Goal: Information Seeking & Learning: Find specific fact

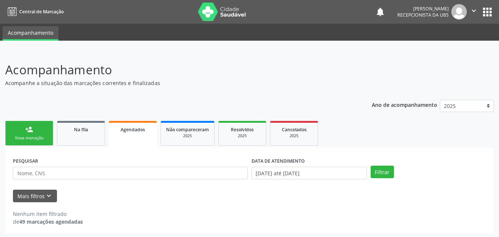
scroll to position [1, 0]
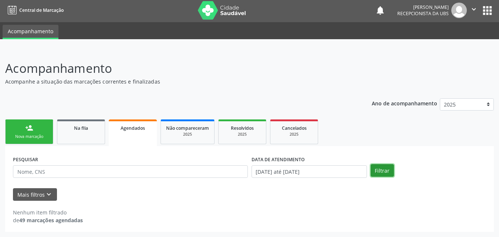
click at [384, 168] on button "Filtrar" at bounding box center [382, 170] width 23 height 13
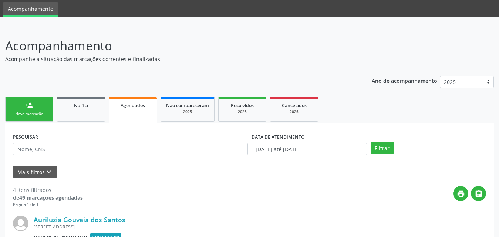
scroll to position [37, 0]
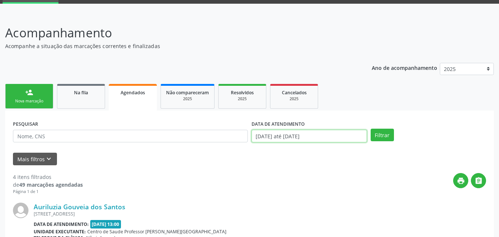
click at [333, 138] on input "01/08/2025 até 30/09/2025" at bounding box center [309, 136] width 115 height 13
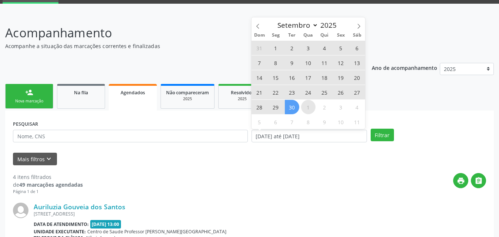
click at [308, 111] on span "1" at bounding box center [308, 107] width 14 height 14
type input "01/10/2025"
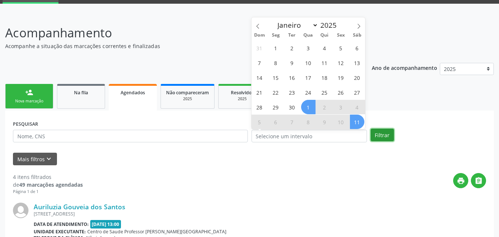
click at [380, 137] on button "Filtrar" at bounding box center [382, 135] width 23 height 13
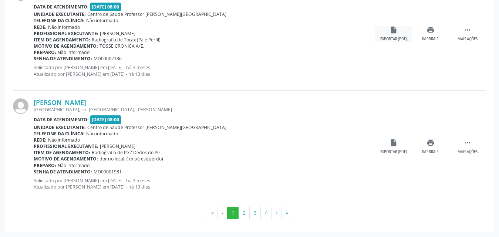
scroll to position [1739, 0]
click at [267, 213] on button "4" at bounding box center [265, 212] width 11 height 13
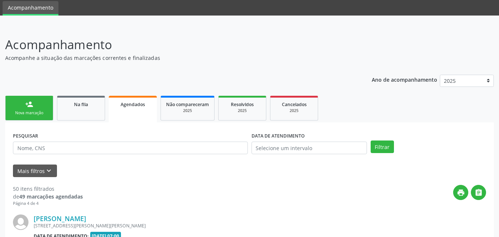
scroll to position [594, 0]
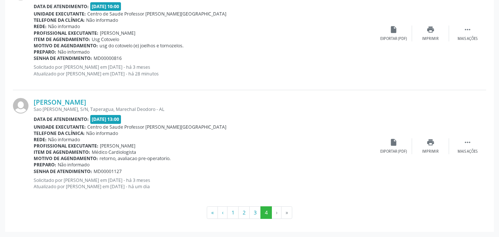
click at [274, 214] on li "›" at bounding box center [277, 212] width 10 height 13
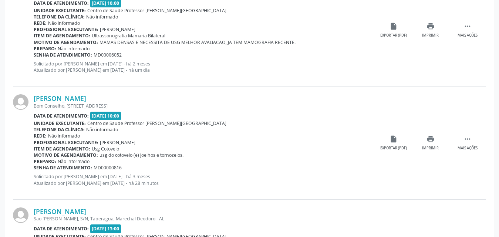
scroll to position [446, 0]
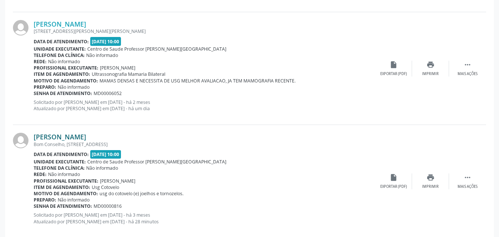
click at [51, 139] on link "[PERSON_NAME]" at bounding box center [60, 137] width 53 height 8
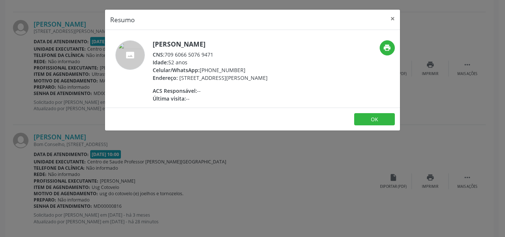
drag, startPoint x: 166, startPoint y: 56, endPoint x: 209, endPoint y: 57, distance: 42.9
click at [218, 55] on div "CNS: 709 6066 5076 9471" at bounding box center [210, 55] width 115 height 8
copy div "709 6066 5076 9471"
click at [393, 17] on button "×" at bounding box center [393, 19] width 15 height 18
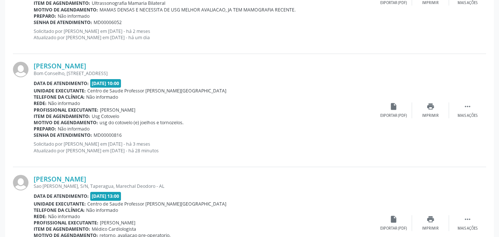
scroll to position [520, 0]
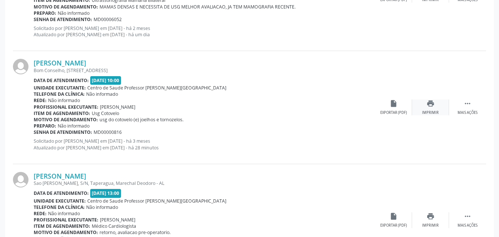
click at [434, 107] on icon "print" at bounding box center [431, 104] width 8 height 8
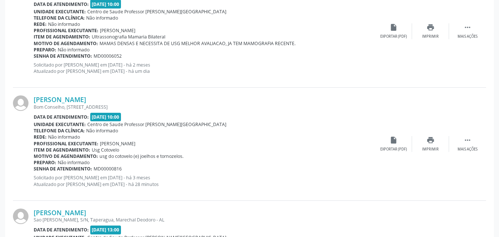
scroll to position [483, 0]
click at [81, 98] on link "[PERSON_NAME]" at bounding box center [60, 100] width 53 height 8
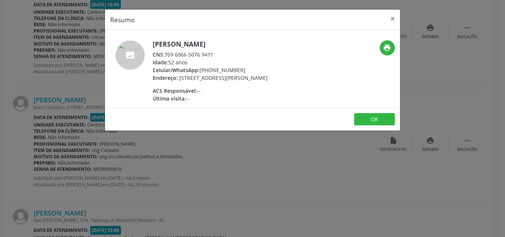
drag, startPoint x: 166, startPoint y: 55, endPoint x: 218, endPoint y: 56, distance: 52.2
click at [220, 55] on div "CNS: 709 6066 5076 9471" at bounding box center [210, 55] width 115 height 8
copy div "709 6066 5076 9471"
click at [391, 18] on button "×" at bounding box center [393, 19] width 15 height 18
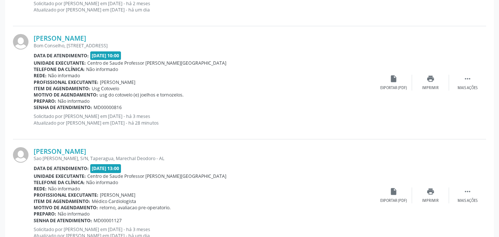
scroll to position [594, 0]
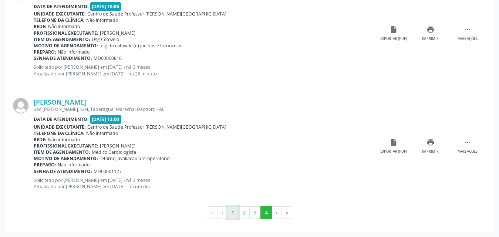
click at [233, 216] on button "1" at bounding box center [232, 212] width 11 height 13
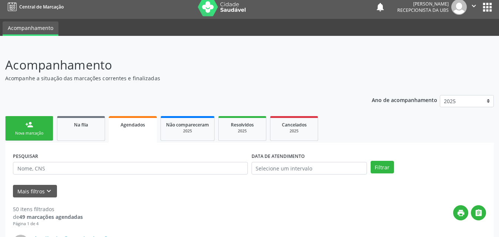
scroll to position [74, 0]
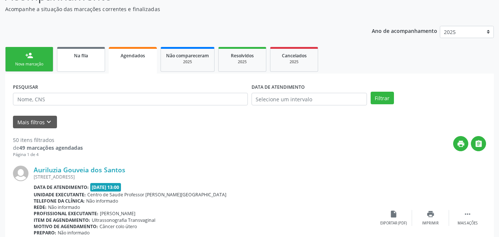
click at [83, 57] on span "Na fila" at bounding box center [81, 56] width 14 height 6
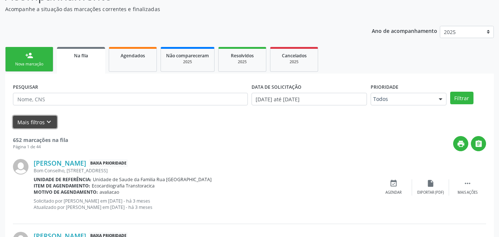
click at [27, 121] on button "Mais filtros keyboard_arrow_down" at bounding box center [35, 122] width 44 height 13
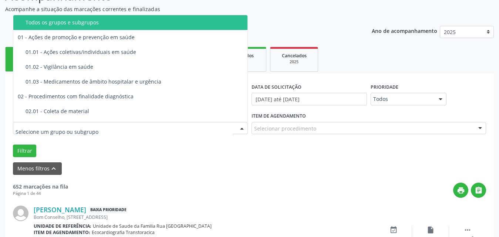
click at [170, 127] on div at bounding box center [130, 128] width 235 height 13
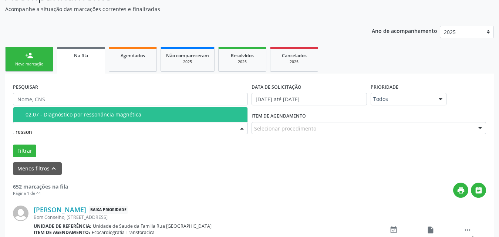
type input "resso"
click at [171, 115] on div "02.07 - Diagnóstico por ressonância magnética" at bounding box center [135, 115] width 218 height 6
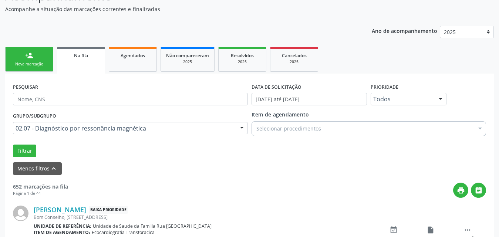
click at [479, 131] on div at bounding box center [480, 129] width 11 height 13
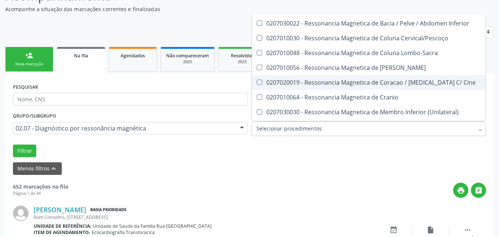
scroll to position [111, 0]
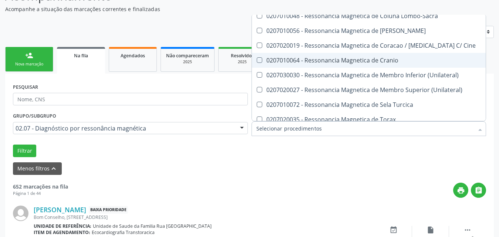
click at [385, 61] on div "0207010064 - Ressonancia Magnetica de Cranio" at bounding box center [378, 60] width 245 height 6
checkbox Cranio "true"
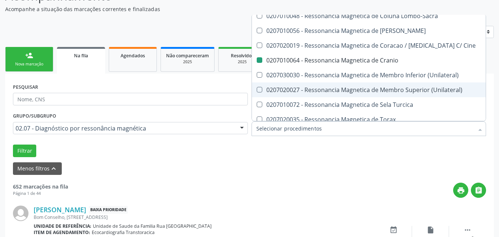
checkbox Superior "true"
checkbox Cranio "false"
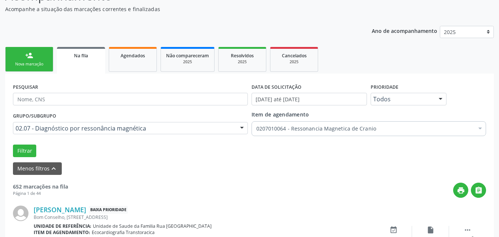
click at [252, 168] on div "Menos filtros keyboard_arrow_up" at bounding box center [249, 168] width 477 height 13
click at [19, 149] on button "Filtrar" at bounding box center [24, 151] width 23 height 13
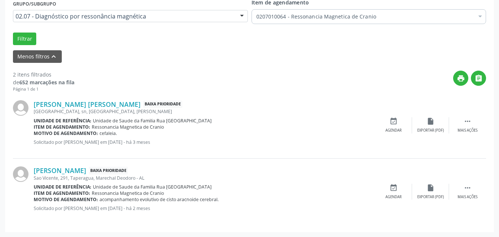
scroll to position [186, 0]
click at [93, 103] on link "Wallace Jhonatn Cazuza Barreto" at bounding box center [87, 104] width 107 height 8
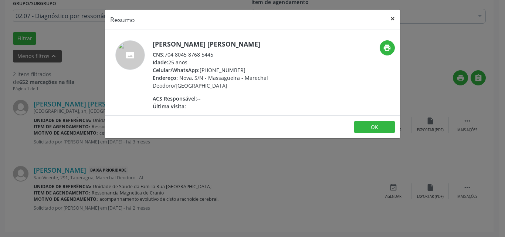
click at [393, 14] on button "×" at bounding box center [393, 19] width 15 height 18
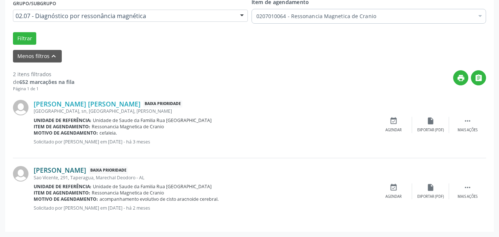
click at [77, 170] on link "Bianca dos Santos Silva" at bounding box center [60, 170] width 53 height 8
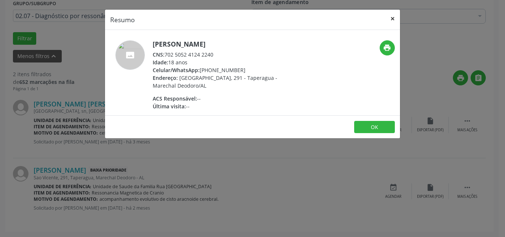
click at [397, 17] on button "×" at bounding box center [393, 19] width 15 height 18
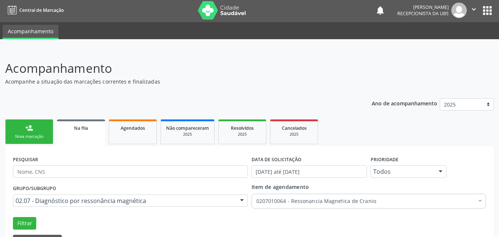
scroll to position [0, 0]
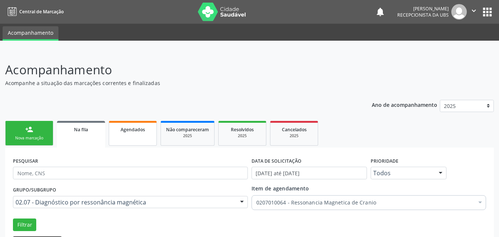
click at [134, 129] on span "Agendados" at bounding box center [133, 130] width 24 height 6
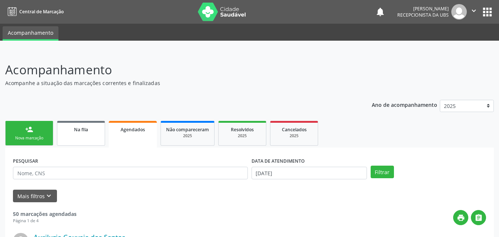
click at [80, 127] on span "Na fila" at bounding box center [81, 130] width 14 height 6
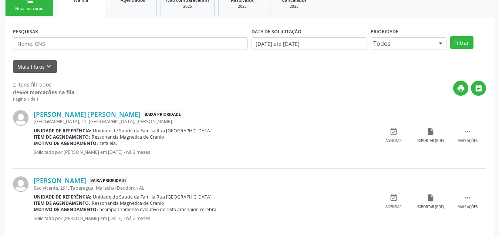
scroll to position [140, 0]
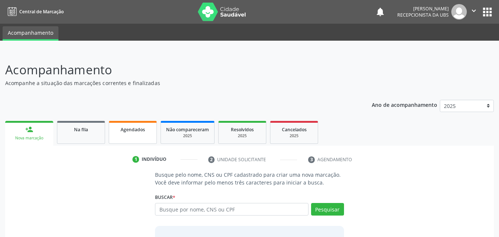
click at [131, 131] on span "Agendados" at bounding box center [133, 130] width 24 height 6
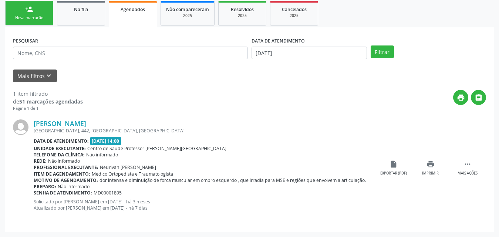
scroll to position [46, 0]
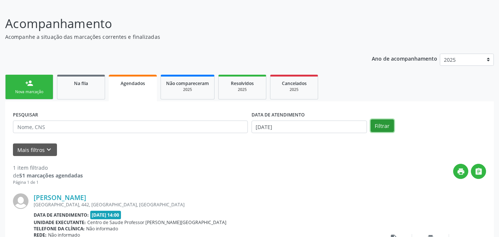
click at [383, 123] on button "Filtrar" at bounding box center [382, 125] width 23 height 13
click at [42, 152] on button "Mais filtros keyboard_arrow_down" at bounding box center [35, 150] width 44 height 13
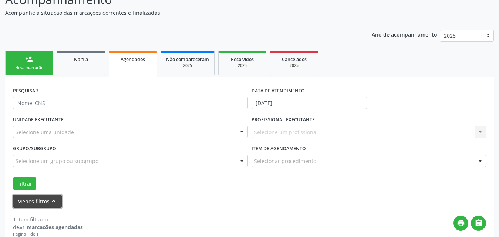
scroll to position [83, 0]
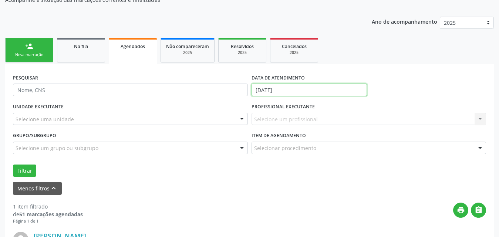
click at [344, 90] on input "[DATE]" at bounding box center [309, 90] width 115 height 13
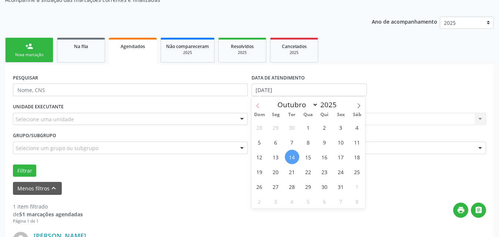
click at [256, 108] on icon at bounding box center [257, 105] width 5 height 5
select select "7"
click at [339, 127] on span "1" at bounding box center [341, 127] width 14 height 14
type input "[DATE]"
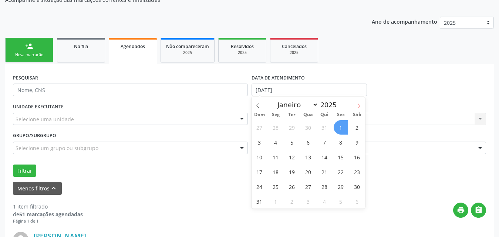
click at [360, 107] on icon at bounding box center [358, 105] width 5 height 5
select select "9"
click at [307, 125] on span "1" at bounding box center [308, 127] width 14 height 14
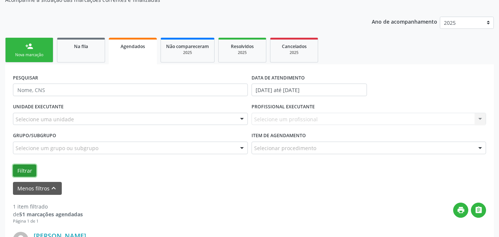
click at [27, 168] on button "Filtrar" at bounding box center [24, 171] width 23 height 13
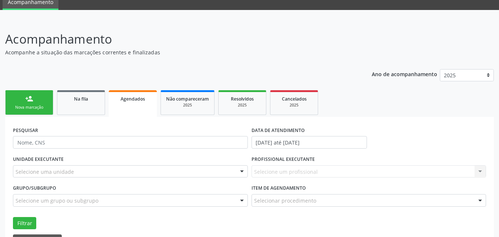
scroll to position [9, 0]
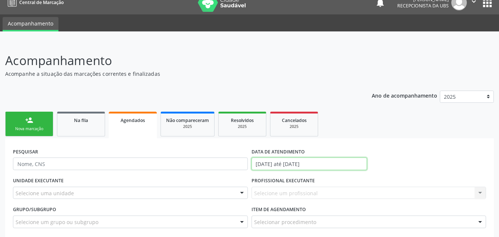
click at [293, 161] on input "[DATE] até [DATE]" at bounding box center [309, 164] width 115 height 13
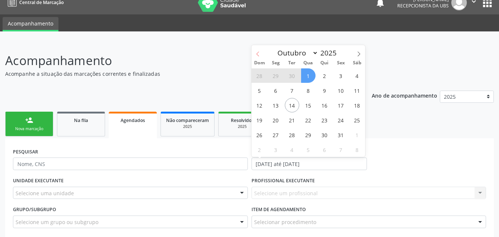
click at [259, 52] on icon at bounding box center [257, 53] width 5 height 5
select select "8"
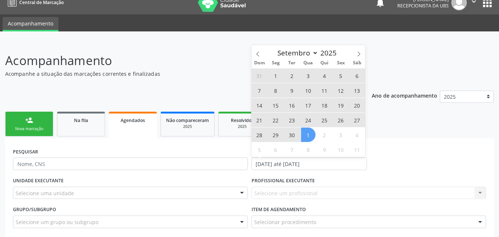
click at [292, 136] on span "30" at bounding box center [292, 135] width 14 height 14
type input "[DATE]"
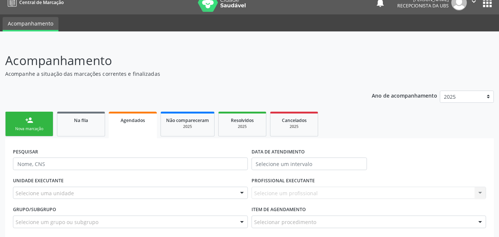
click at [423, 129] on ul "person_add Nova marcação Na fila Agendados Não compareceram 2025 Resolvidos 202…" at bounding box center [249, 124] width 489 height 28
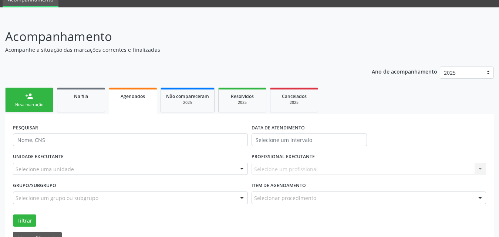
scroll to position [46, 0]
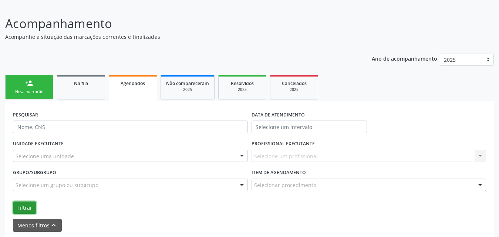
click at [23, 208] on button "Filtrar" at bounding box center [24, 208] width 23 height 13
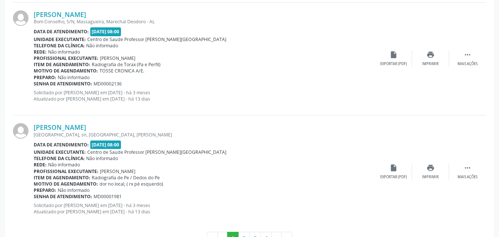
scroll to position [1808, 0]
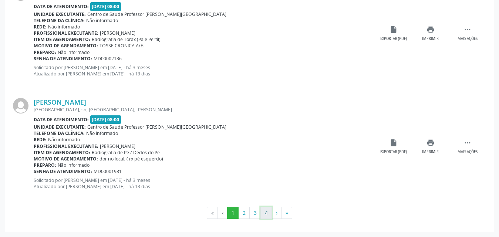
click at [267, 211] on button "4" at bounding box center [265, 213] width 11 height 13
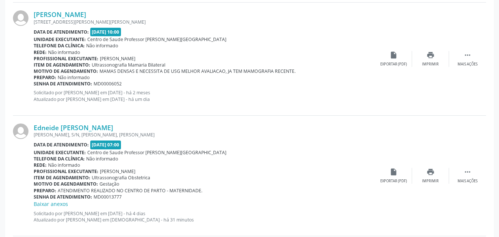
scroll to position [561, 0]
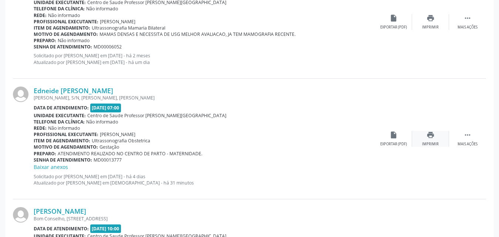
click at [431, 139] on div "print Imprimir" at bounding box center [430, 139] width 37 height 16
click at [427, 137] on icon "print" at bounding box center [431, 135] width 8 height 8
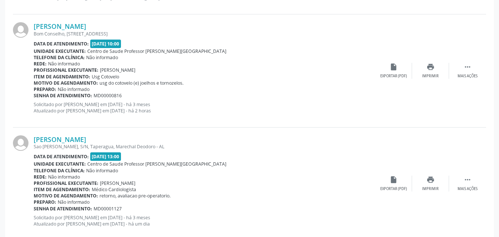
scroll to position [783, 0]
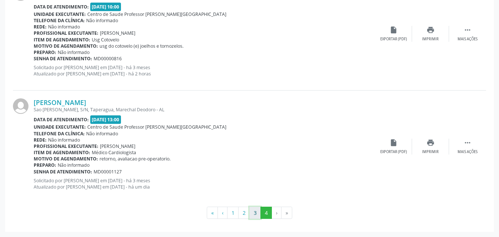
click at [256, 215] on button "3" at bounding box center [254, 213] width 11 height 13
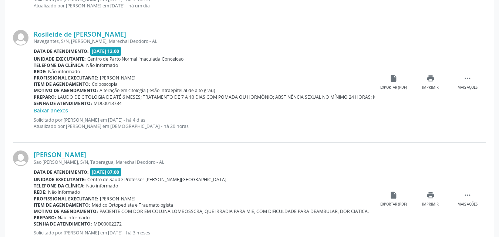
scroll to position [1839, 0]
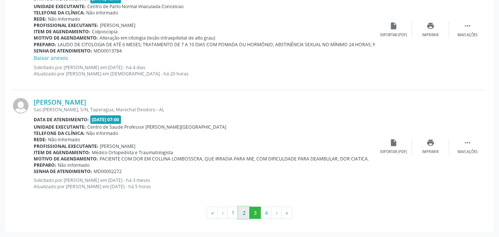
click at [241, 213] on button "2" at bounding box center [243, 213] width 11 height 13
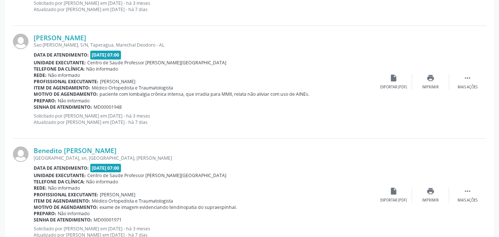
scroll to position [1800, 0]
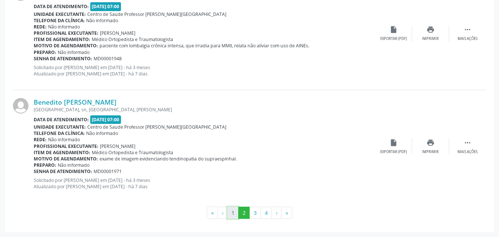
click at [233, 214] on button "1" at bounding box center [232, 213] width 11 height 13
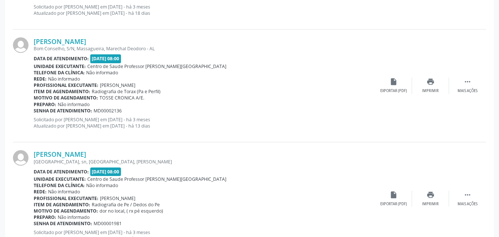
scroll to position [1808, 0]
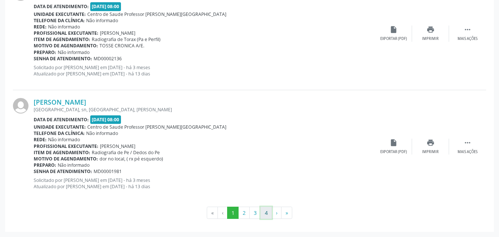
click at [266, 216] on button "4" at bounding box center [265, 213] width 11 height 13
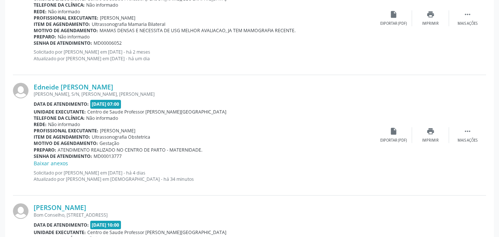
scroll to position [561, 0]
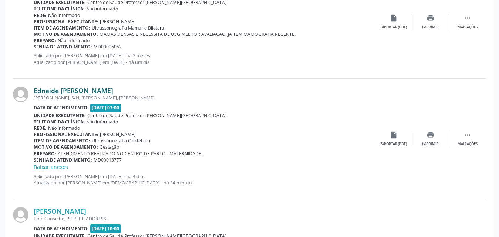
click at [72, 91] on link "Edneide [PERSON_NAME]" at bounding box center [74, 91] width 80 height 8
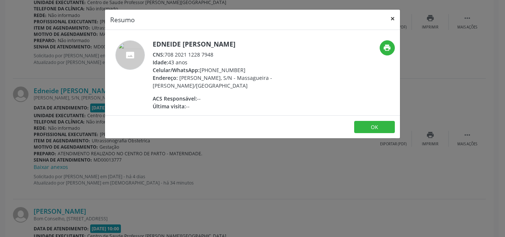
click at [394, 16] on button "×" at bounding box center [393, 19] width 15 height 18
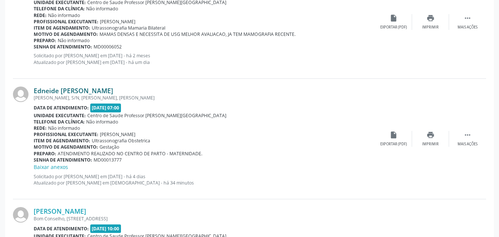
click at [76, 93] on link "Edneide [PERSON_NAME]" at bounding box center [74, 91] width 80 height 8
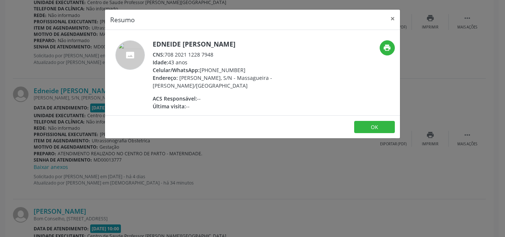
drag, startPoint x: 167, startPoint y: 56, endPoint x: 207, endPoint y: 58, distance: 40.0
click at [223, 57] on div "CNS: 708 2021 1228 7948" at bounding box center [225, 55] width 144 height 8
copy div "708 2021 1228 7948"
click at [392, 17] on button "×" at bounding box center [393, 19] width 15 height 18
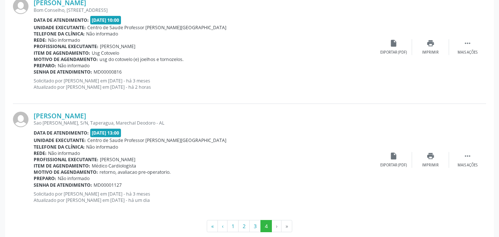
scroll to position [783, 0]
